Goal: Navigation & Orientation: Find specific page/section

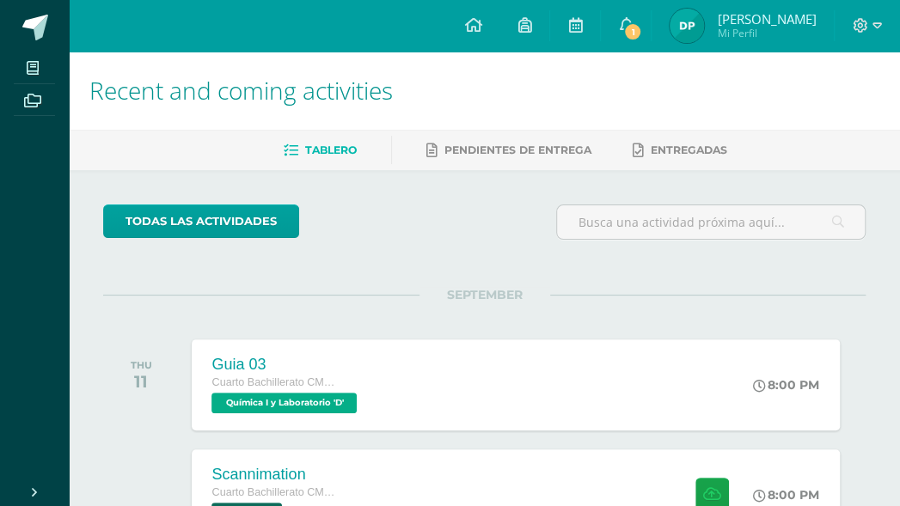
click at [706, 316] on div "SEPTEMBER THU 11 Guia 03 Cuarto Bachillerato CMP Bachillerato en CCLL con Orien…" at bounding box center [484, 364] width 762 height 138
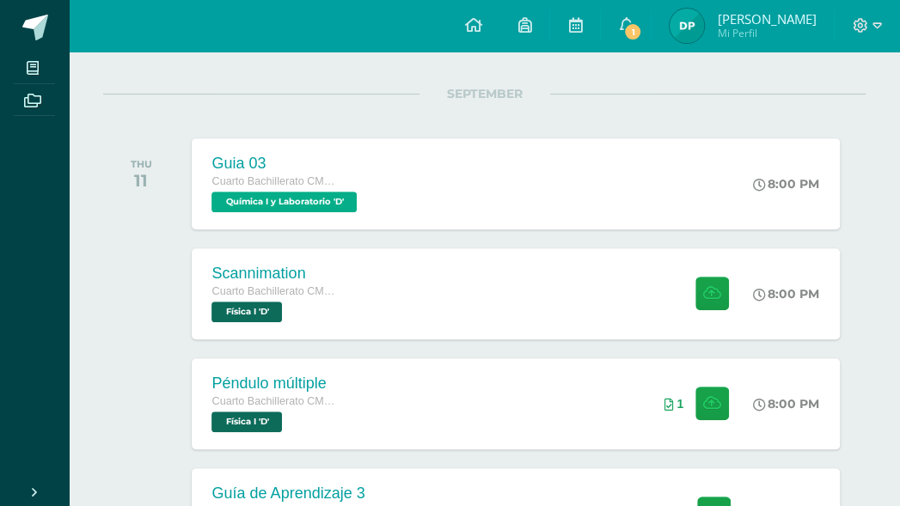
scroll to position [203, 0]
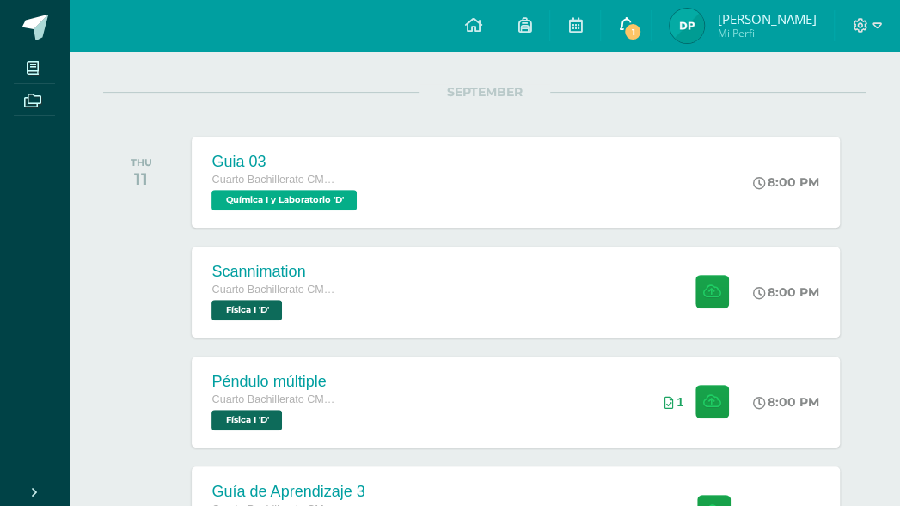
click at [632, 20] on icon at bounding box center [626, 24] width 14 height 15
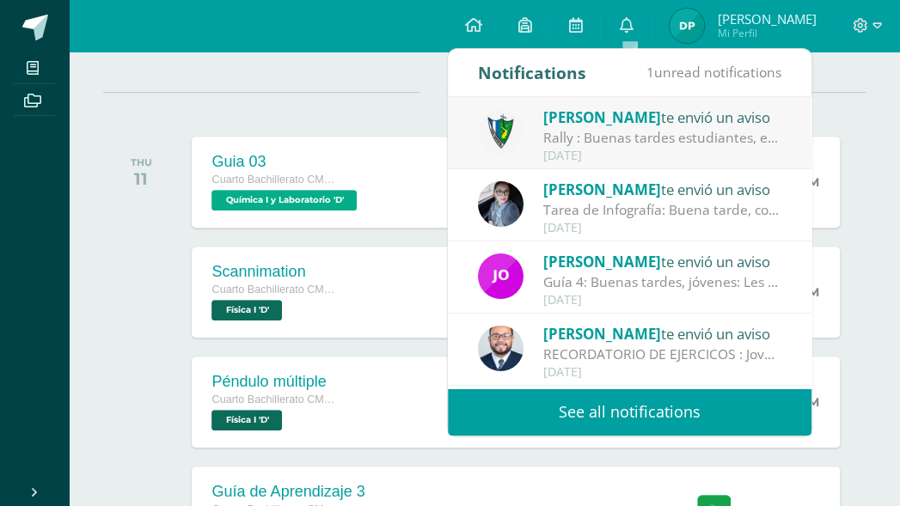
click at [614, 401] on link "See all notifications" at bounding box center [629, 411] width 363 height 47
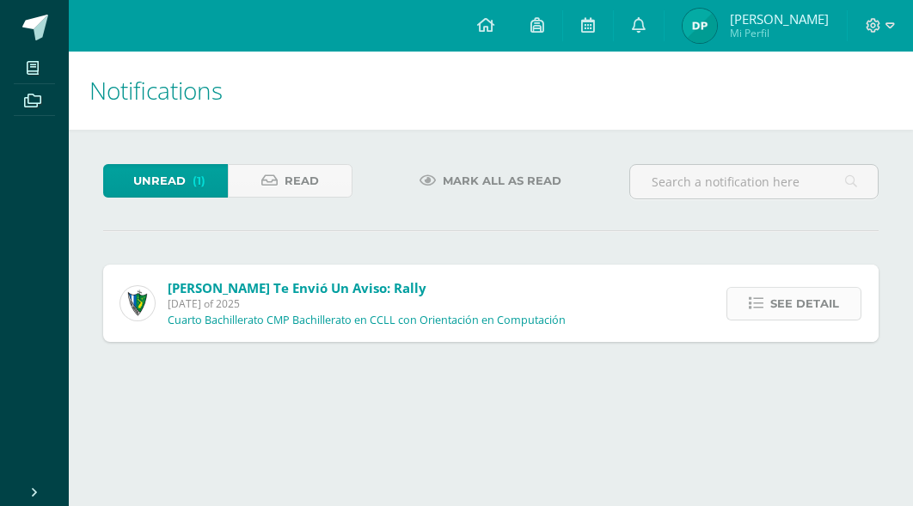
click at [761, 308] on icon at bounding box center [755, 303] width 15 height 15
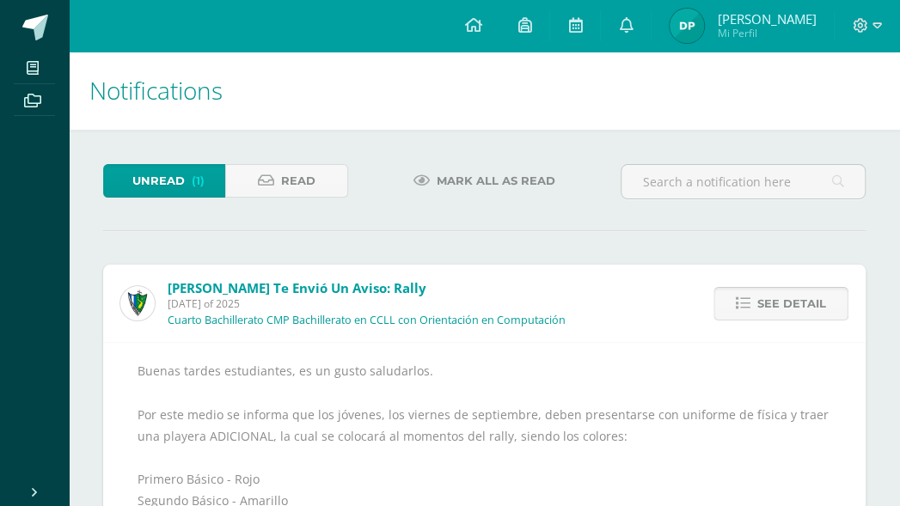
click at [761, 308] on span "See detail" at bounding box center [791, 304] width 69 height 32
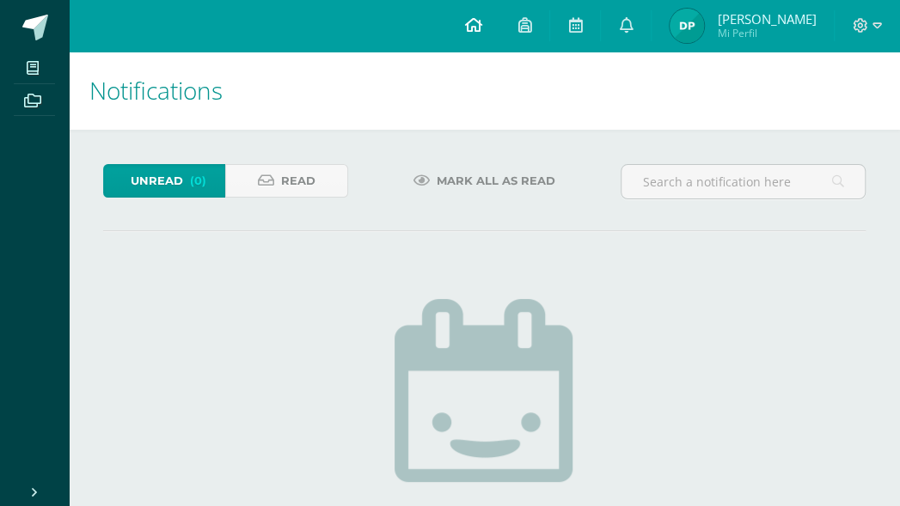
click at [475, 21] on icon at bounding box center [472, 24] width 17 height 15
